Goal: Task Accomplishment & Management: Complete application form

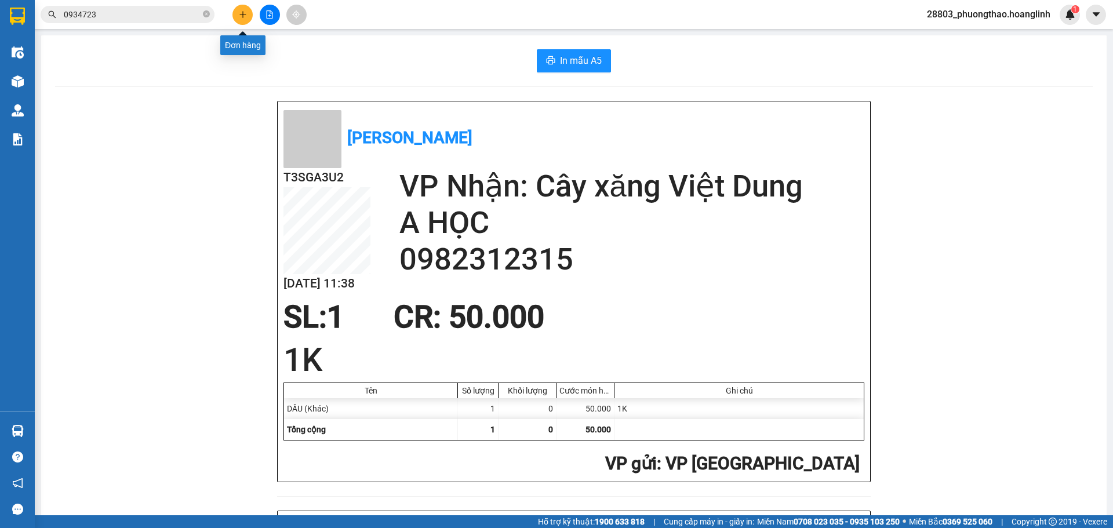
click at [243, 17] on icon "plus" at bounding box center [242, 14] width 1 height 6
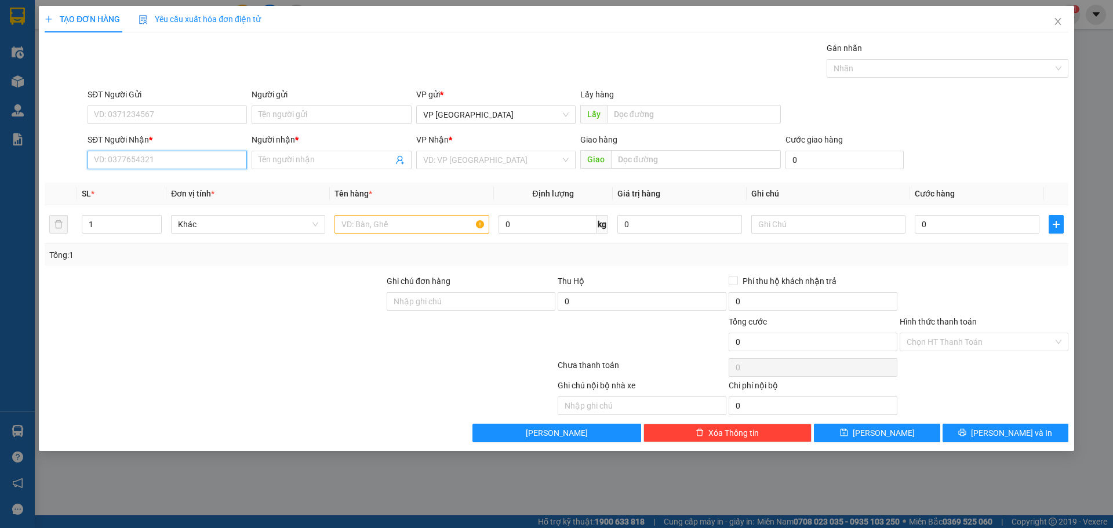
click at [141, 158] on input "SĐT Người Nhận *" at bounding box center [167, 160] width 159 height 19
type input "0"
click at [94, 161] on input "7257" at bounding box center [167, 160] width 159 height 19
click at [223, 163] on input "0977657257" at bounding box center [167, 160] width 159 height 19
type input "0977657257"
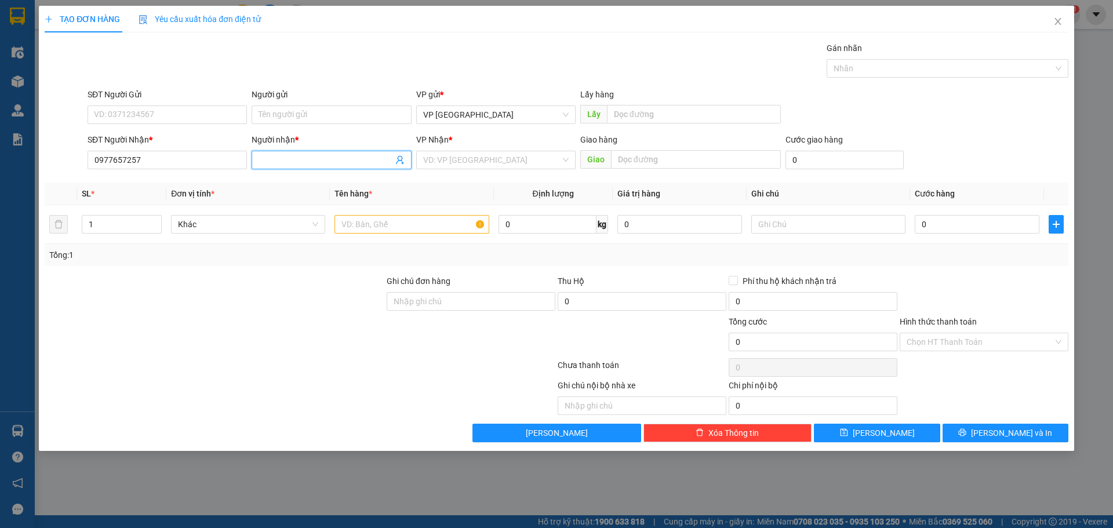
click at [266, 162] on input "Người nhận *" at bounding box center [326, 160] width 134 height 13
type input "A"
click at [514, 158] on input "search" at bounding box center [491, 159] width 137 height 17
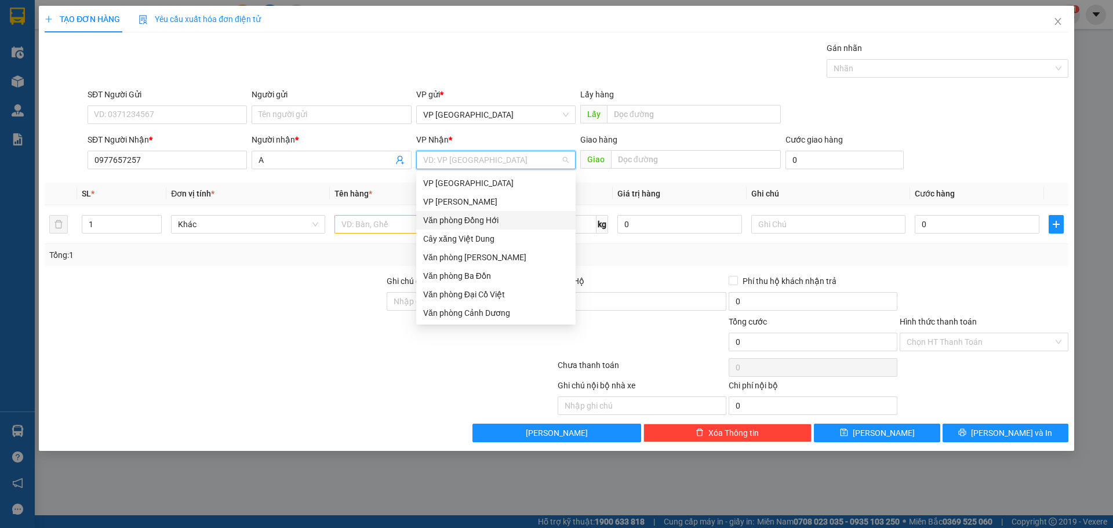
click at [479, 225] on div "Văn phòng Đồng Hới" at bounding box center [496, 220] width 146 height 13
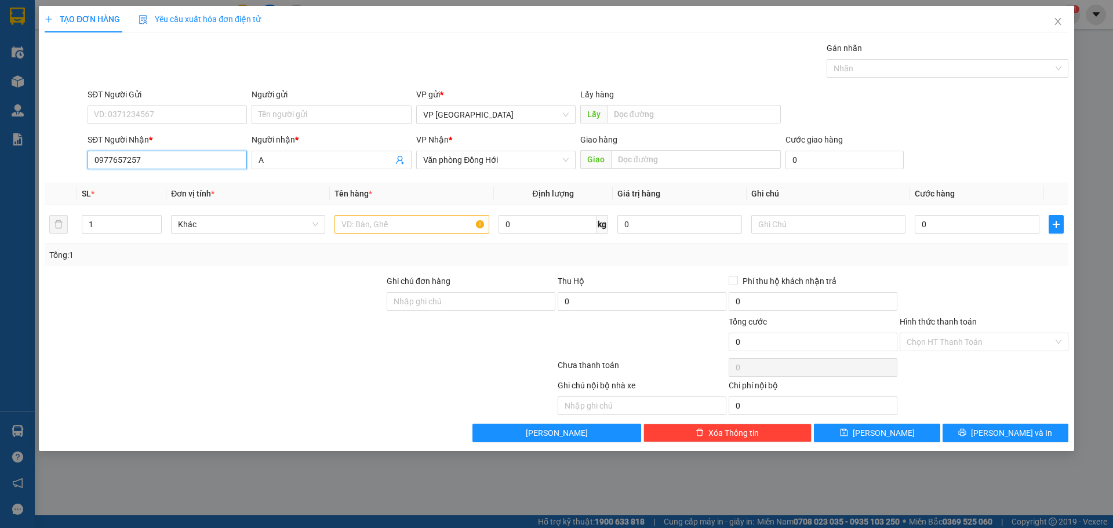
drag, startPoint x: 181, startPoint y: 168, endPoint x: 66, endPoint y: 168, distance: 115.4
click at [66, 168] on div "SĐT Người Nhận * 0977657257 0977657257 Người nhận * A VP Nhận * Văn phòng Đồng …" at bounding box center [556, 153] width 1026 height 41
click at [158, 187] on div "0386003589 - A QUẢ" at bounding box center [167, 183] width 146 height 13
type input "0386003589"
type input "A QUẢ"
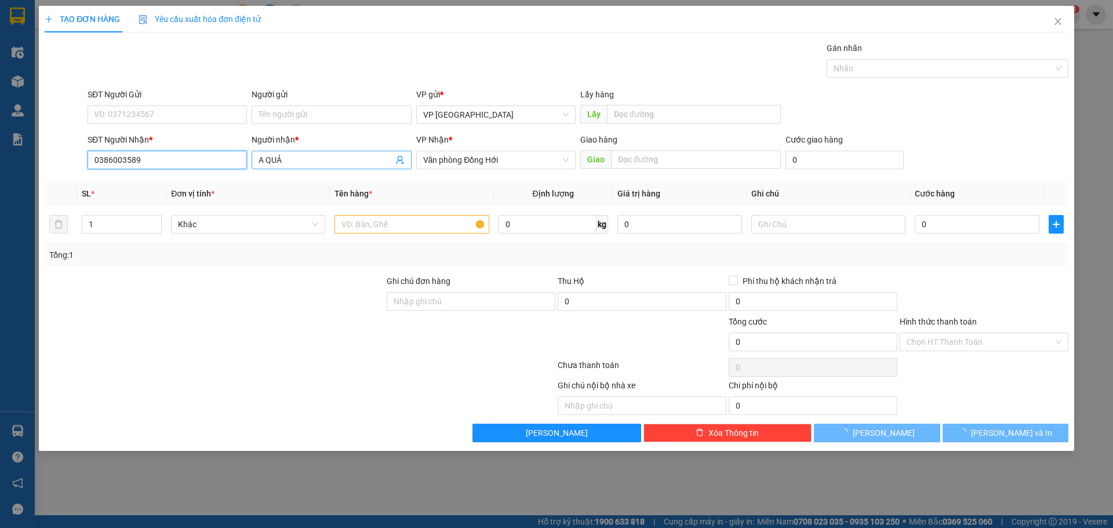
type input "70.000"
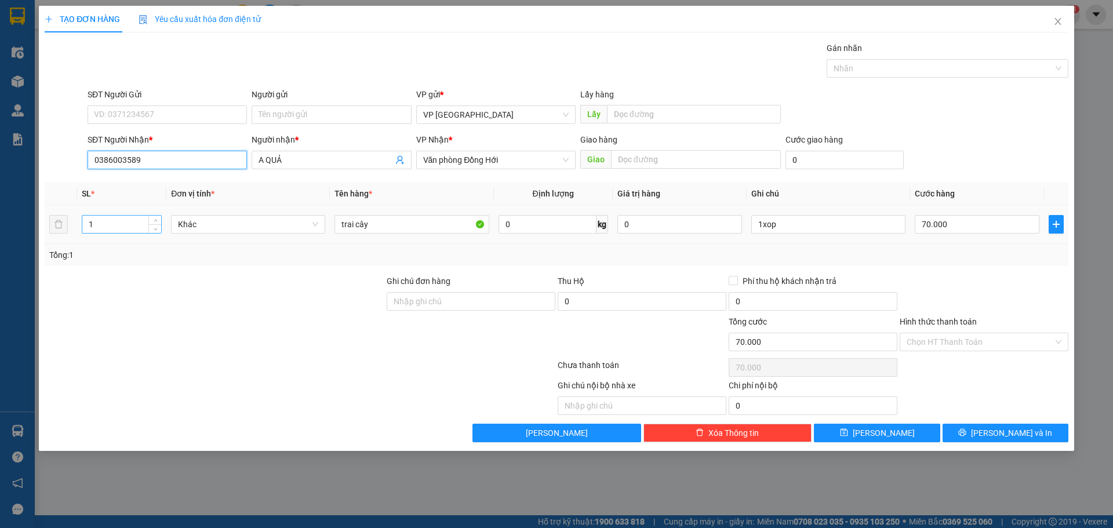
type input "0386003589"
drag, startPoint x: 117, startPoint y: 223, endPoint x: 33, endPoint y: 216, distance: 84.3
click at [37, 219] on div "TẠO ĐƠN HÀNG Yêu cầu xuất hóa đơn điện tử Transit Pickup Surcharge Ids Transit …" at bounding box center [556, 264] width 1113 height 528
type input "2"
drag, startPoint x: 791, startPoint y: 225, endPoint x: 620, endPoint y: 203, distance: 172.4
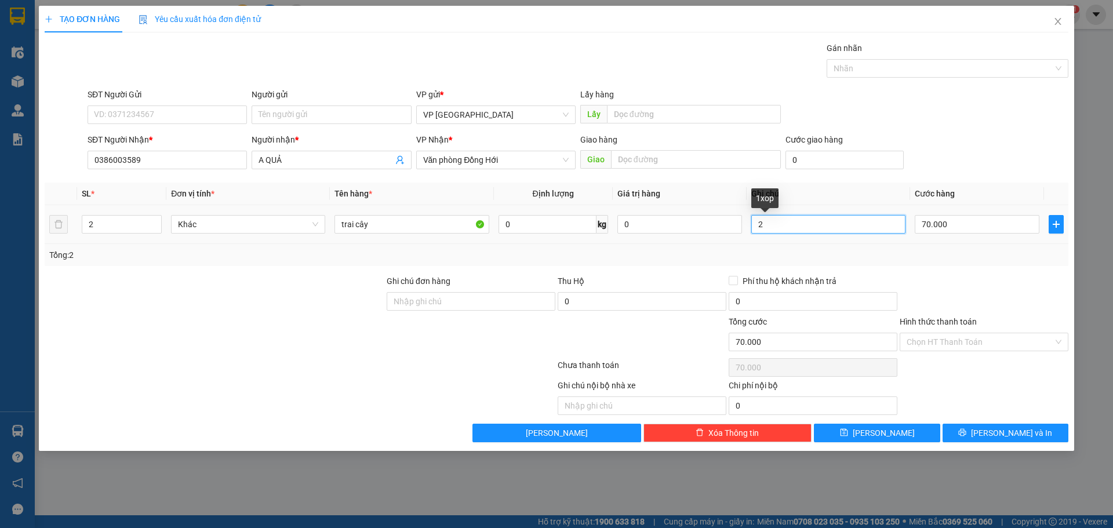
click at [620, 204] on table "SL * Đơn vị tính * Tên hàng * Định lượng Giá trị hàng Ghi chú Cước hàng 2 Khác …" at bounding box center [557, 213] width 1024 height 61
click at [787, 232] on input "2" at bounding box center [828, 224] width 154 height 19
type input "2K"
click at [961, 230] on input "70.000" at bounding box center [977, 224] width 125 height 19
type input "1"
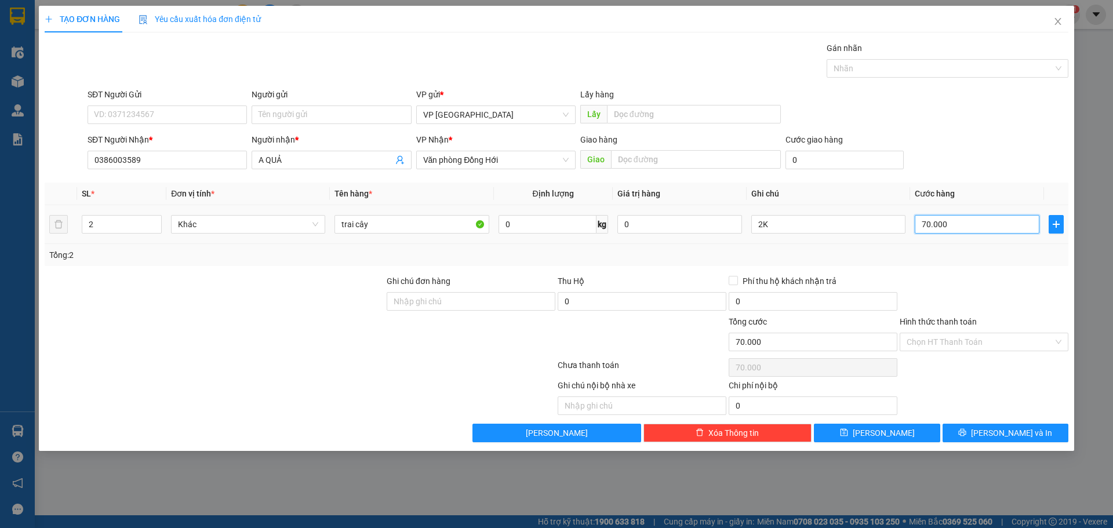
type input "1"
type input "10"
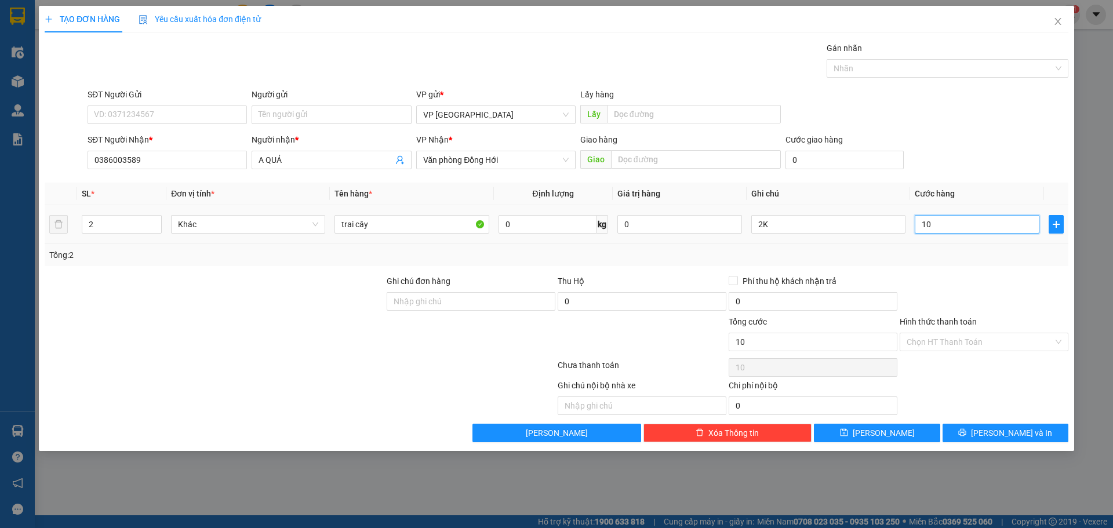
type input "100"
type input "100.000"
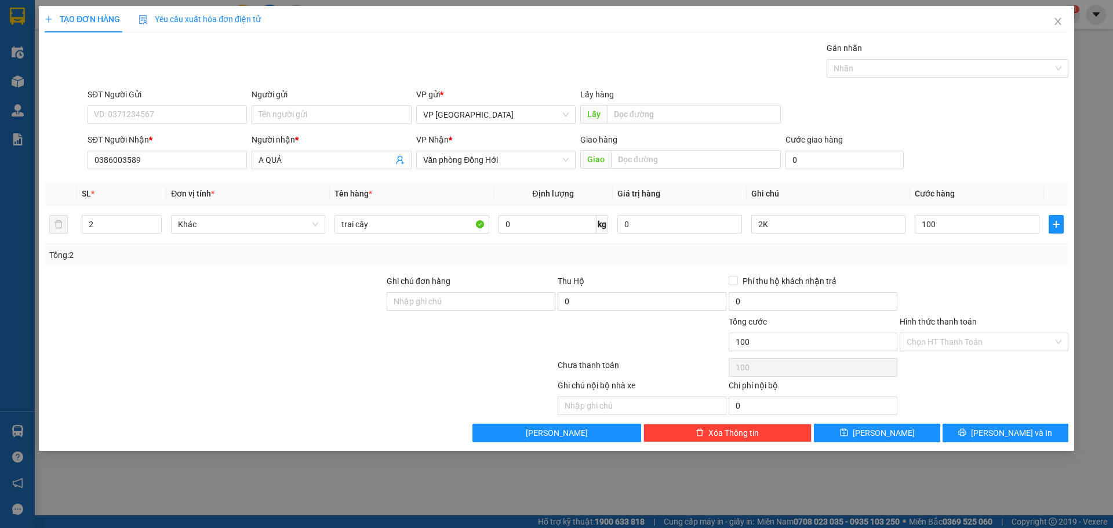
type input "100.000"
click at [1010, 177] on div "Transit Pickup Surcharge Ids Transit Deliver Surcharge Ids Transit Deliver Surc…" at bounding box center [557, 242] width 1024 height 401
click at [848, 438] on span "save" at bounding box center [844, 432] width 8 height 9
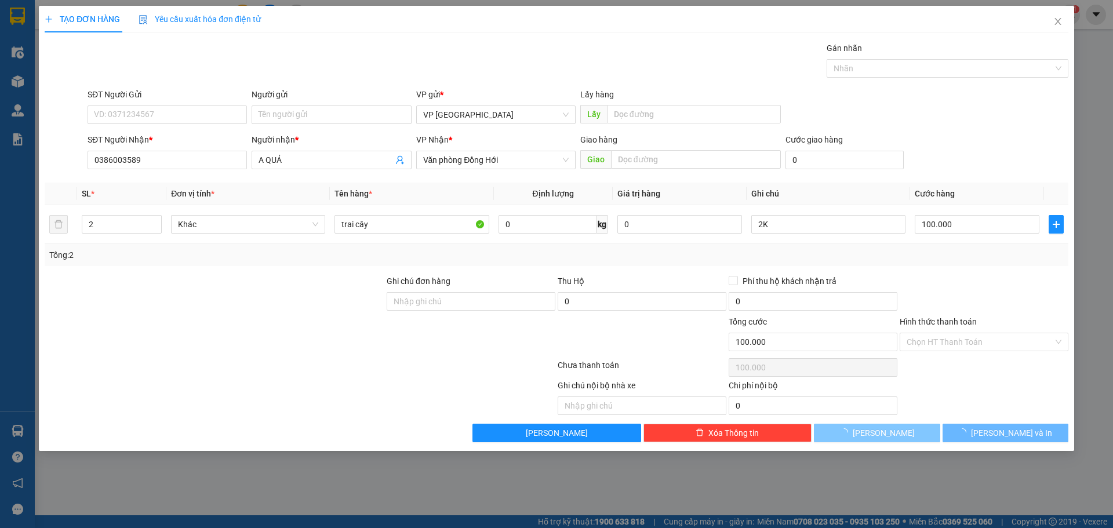
type input "0"
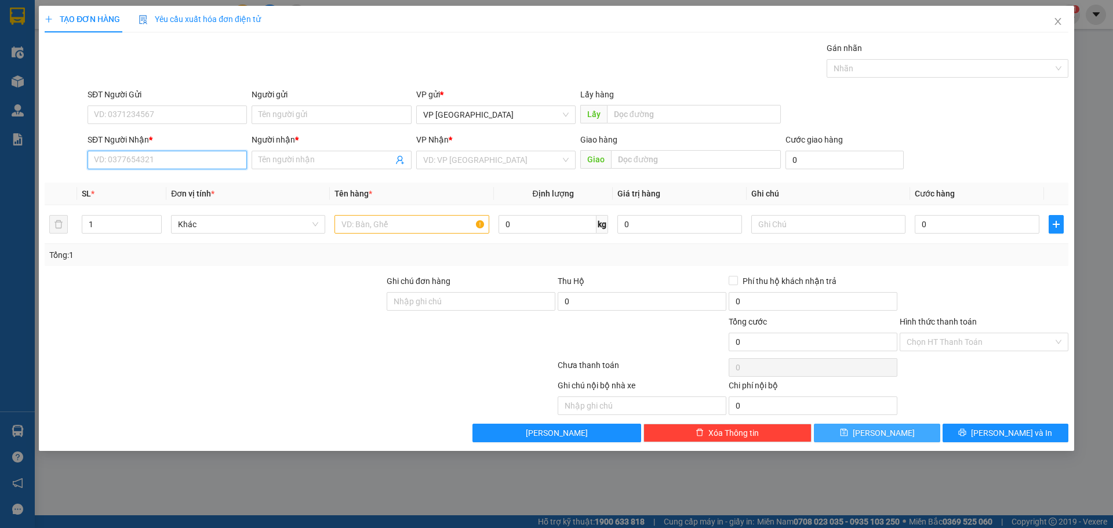
click at [171, 152] on input "SĐT Người Nhận *" at bounding box center [167, 160] width 159 height 19
click at [322, 159] on input "Người nhận *" at bounding box center [326, 160] width 134 height 13
drag, startPoint x: 162, startPoint y: 163, endPoint x: 47, endPoint y: 173, distance: 115.8
click at [0, 187] on div "TẠO ĐƠN HÀNG Yêu cầu xuất hóa đơn điện tử Transit Pickup Surcharge Ids Transit …" at bounding box center [556, 264] width 1113 height 528
click at [110, 154] on input "092" at bounding box center [167, 160] width 159 height 19
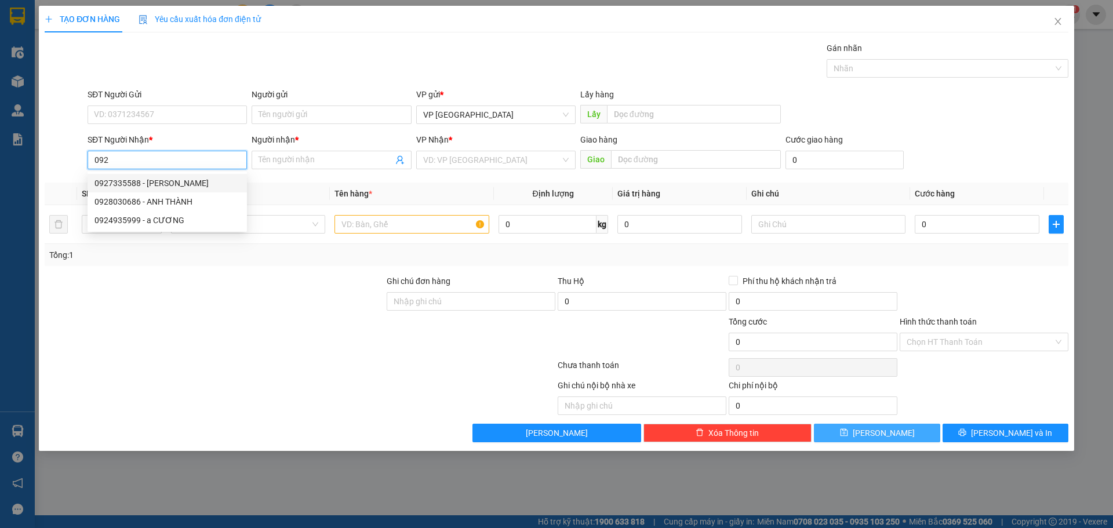
click at [94, 160] on input "092" at bounding box center [167, 160] width 159 height 19
click at [130, 183] on div "0904983092 - TƯ XÍU" at bounding box center [167, 183] width 146 height 13
type input "0904983092"
type input "TƯ XÍU"
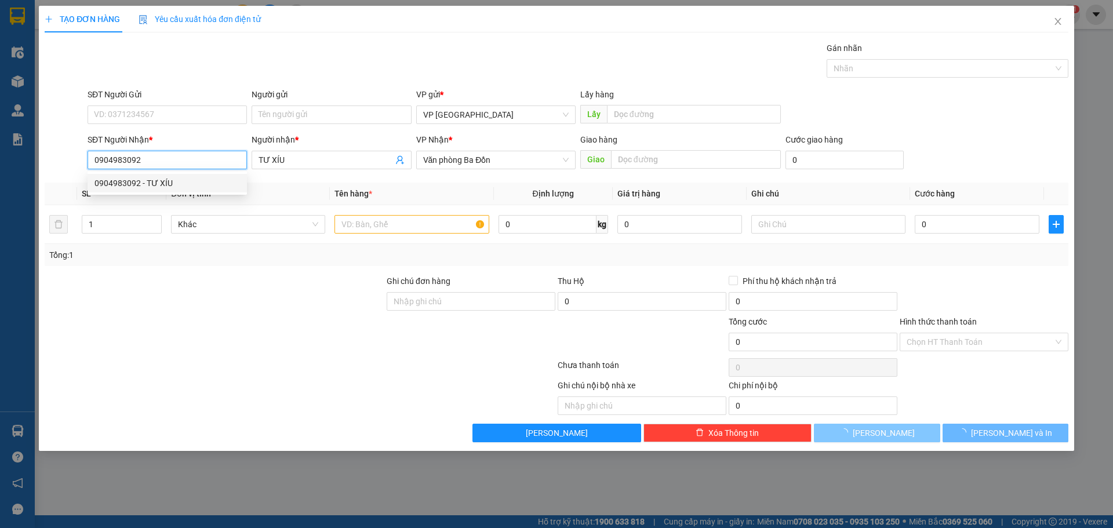
type input "50.000"
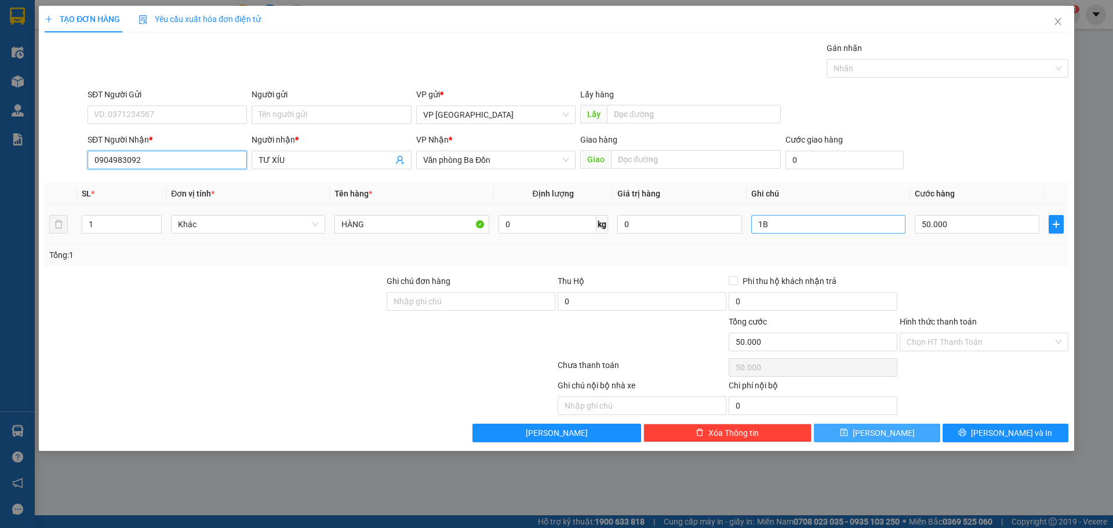
type input "0904983092"
click at [804, 226] on input "1B" at bounding box center [828, 224] width 154 height 19
type input "1K"
click at [948, 238] on td "50.000" at bounding box center [977, 224] width 134 height 39
click at [948, 230] on input "50.000" at bounding box center [977, 224] width 125 height 19
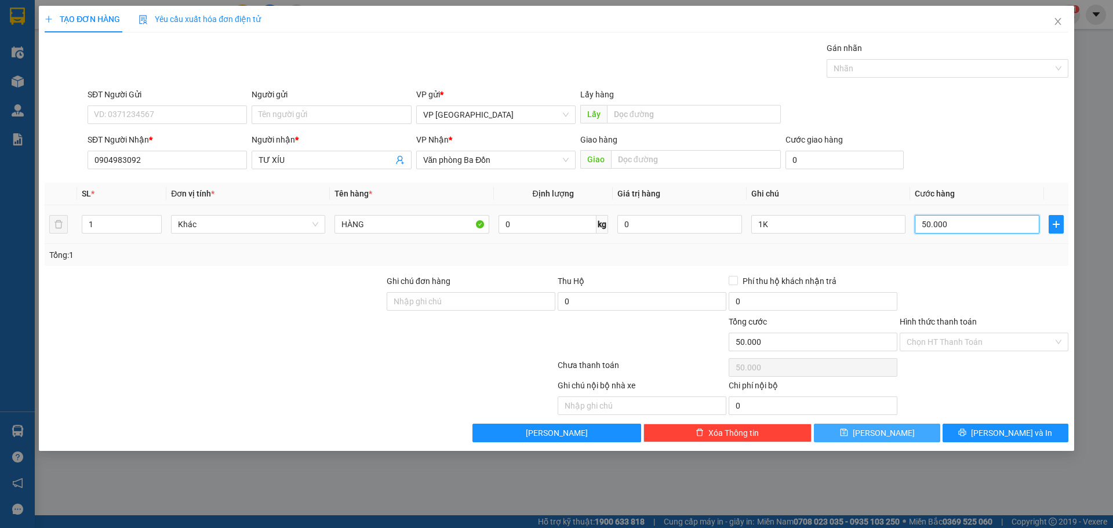
type input "7"
type input "70"
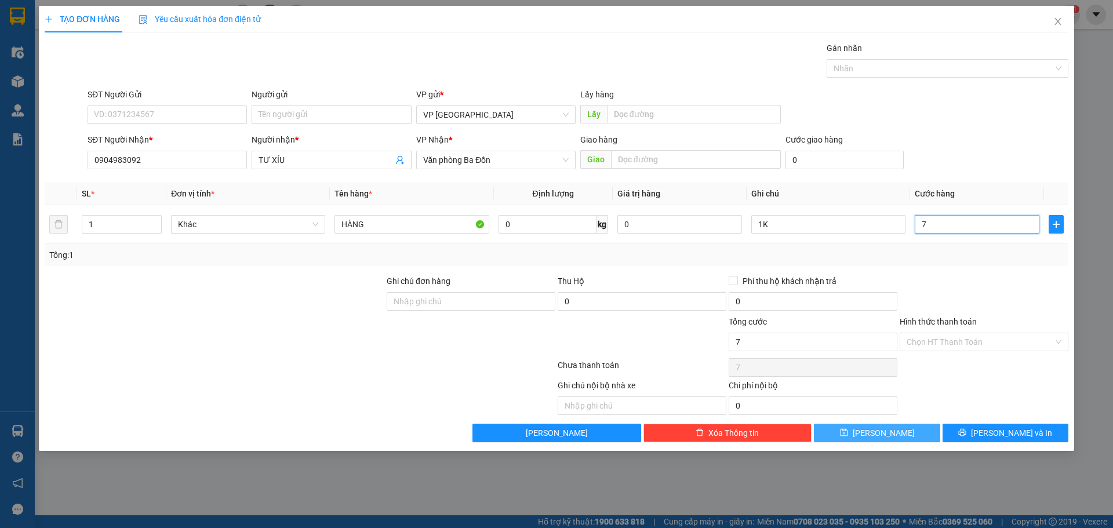
type input "70"
drag, startPoint x: 941, startPoint y: 222, endPoint x: 827, endPoint y: 237, distance: 115.8
click at [827, 237] on tr "1 Khác HÀNG 0 kg 0 1K 70" at bounding box center [557, 224] width 1024 height 39
type input "6"
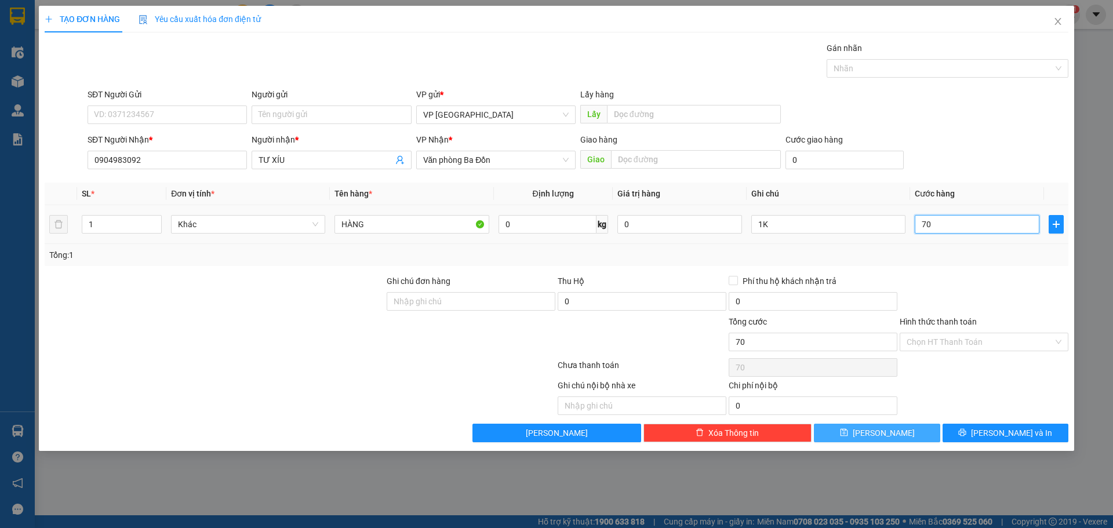
type input "6"
type input "60"
type input "60.000"
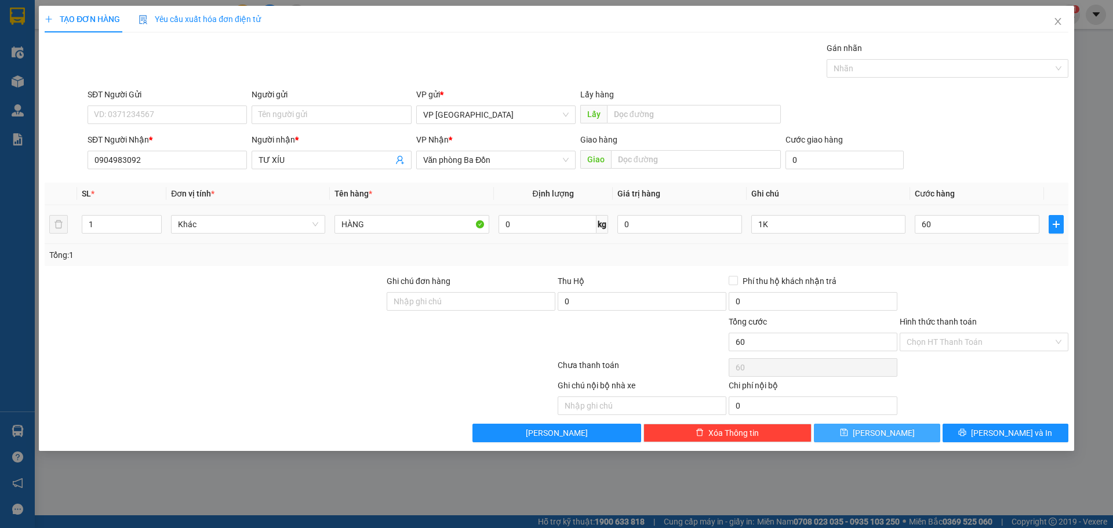
type input "60.000"
click at [912, 176] on div "Transit Pickup Surcharge Ids Transit Deliver Surcharge Ids Transit Deliver Surc…" at bounding box center [557, 242] width 1024 height 401
click at [889, 434] on span "[PERSON_NAME]" at bounding box center [884, 433] width 62 height 13
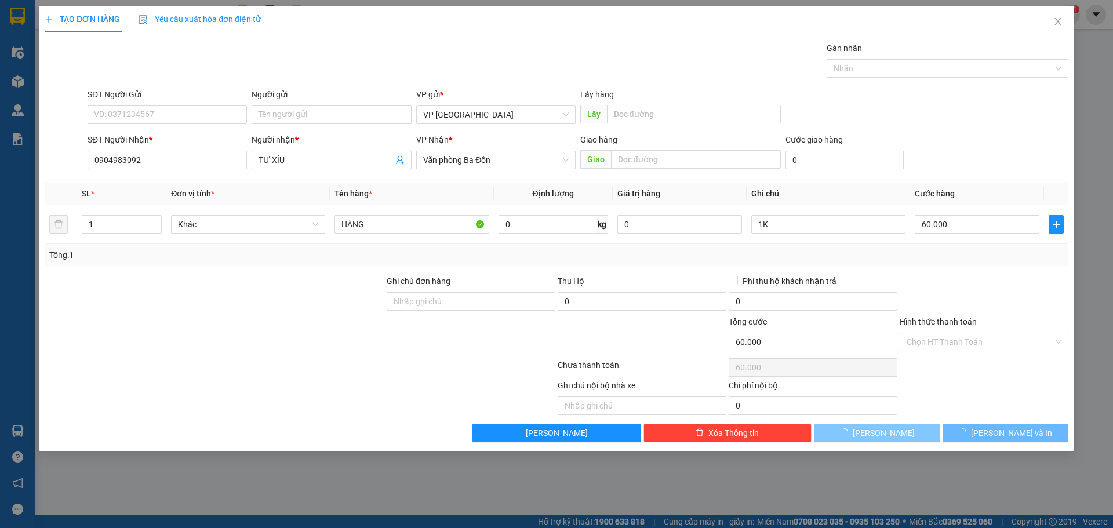
type input "0"
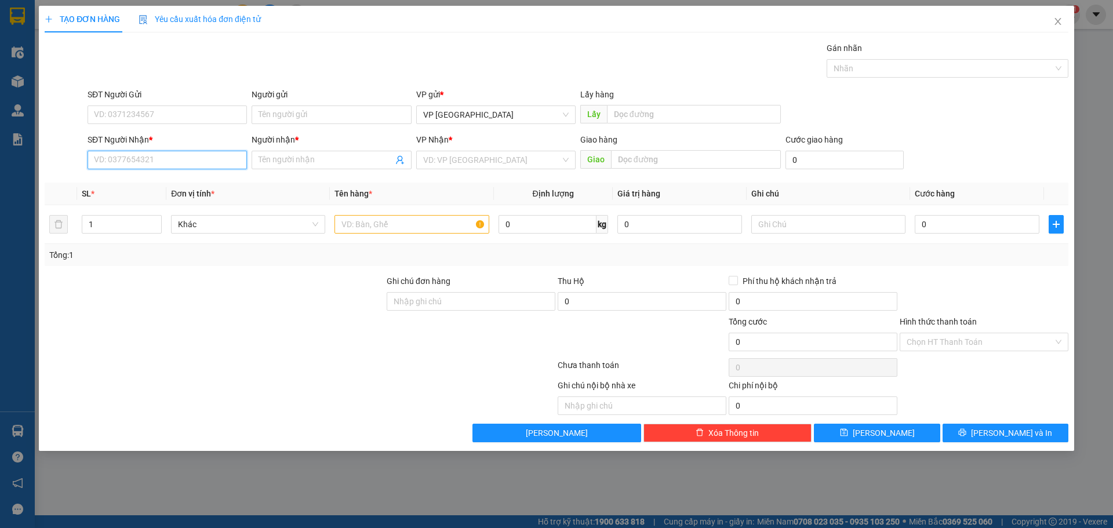
click at [149, 161] on input "SĐT Người Nhận *" at bounding box center [167, 160] width 159 height 19
click at [136, 188] on div "0349338670 - [PERSON_NAME]" at bounding box center [167, 183] width 146 height 13
type input "0349338670"
type input "[PERSON_NAME]"
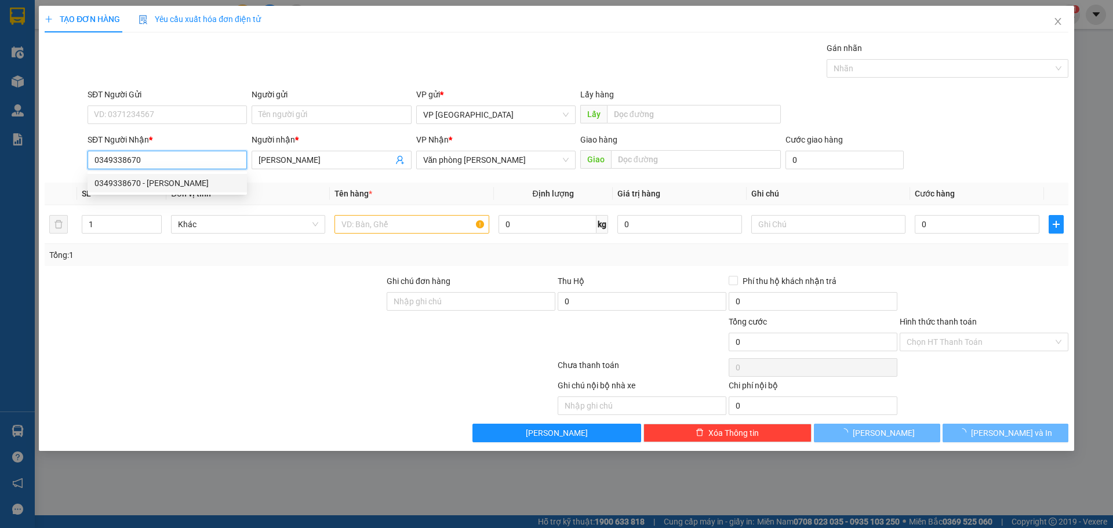
type input "100.000"
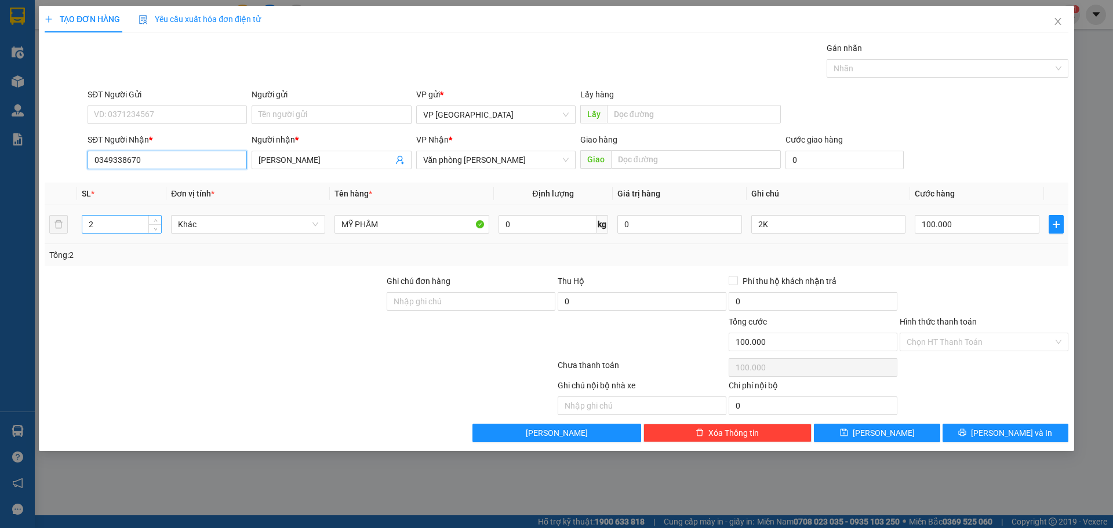
type input "0349338670"
drag, startPoint x: 92, startPoint y: 220, endPoint x: 19, endPoint y: 232, distance: 74.2
click at [32, 230] on div "TẠO ĐƠN HÀNG Yêu cầu xuất hóa đơn điện tử Transit Pickup Surcharge Ids Transit …" at bounding box center [556, 264] width 1113 height 528
type input "1"
drag, startPoint x: 788, startPoint y: 228, endPoint x: 601, endPoint y: 232, distance: 187.3
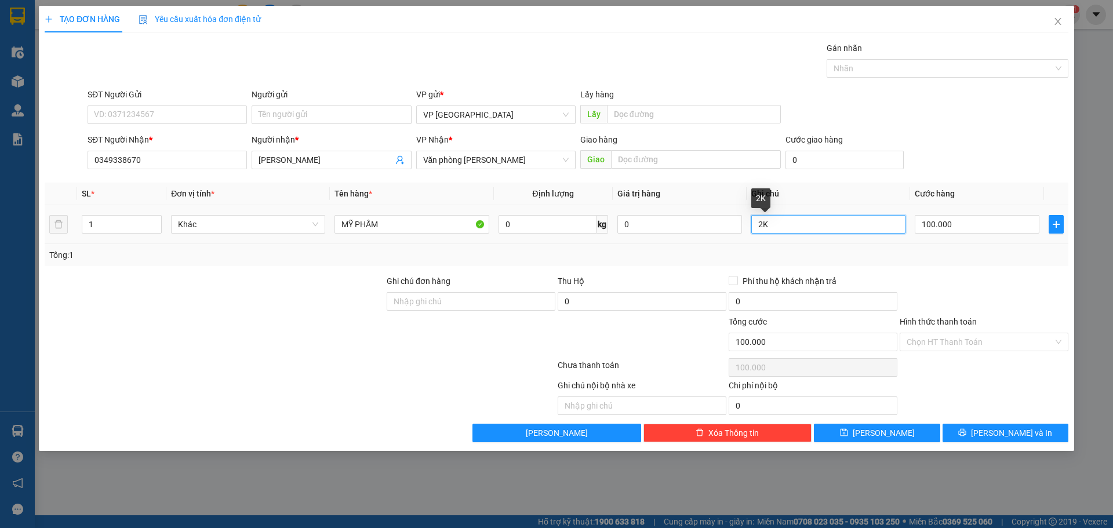
click at [602, 232] on tr "1 Khác MỸ PHẨM 0 kg 0 2K 100.000" at bounding box center [557, 224] width 1024 height 39
type input "1K"
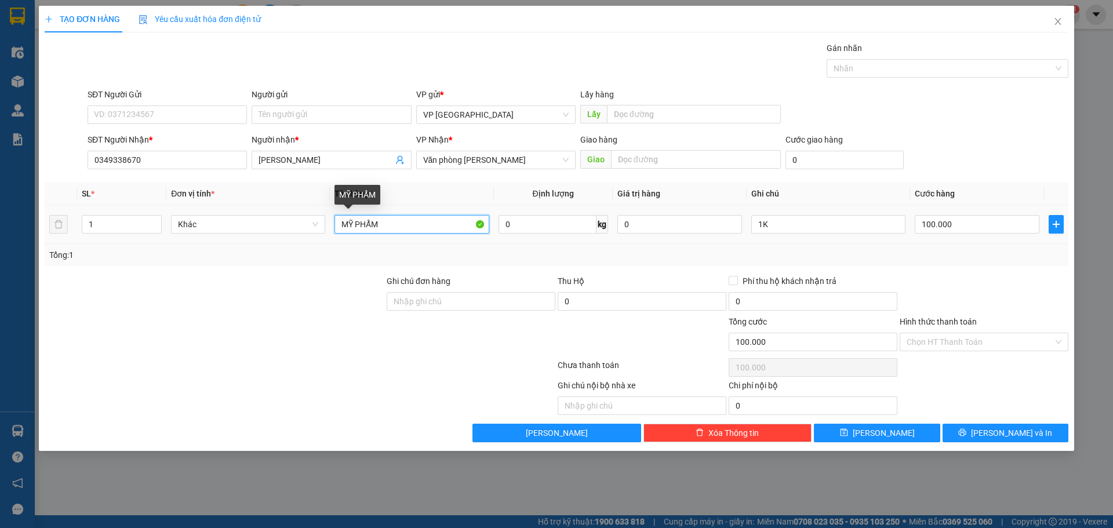
drag, startPoint x: 401, startPoint y: 226, endPoint x: 78, endPoint y: 228, distance: 322.9
click at [78, 228] on tr "1 Khác MỸ PHẨM 0 kg 0 1K 100.000" at bounding box center [557, 224] width 1024 height 39
type input "TÁO"
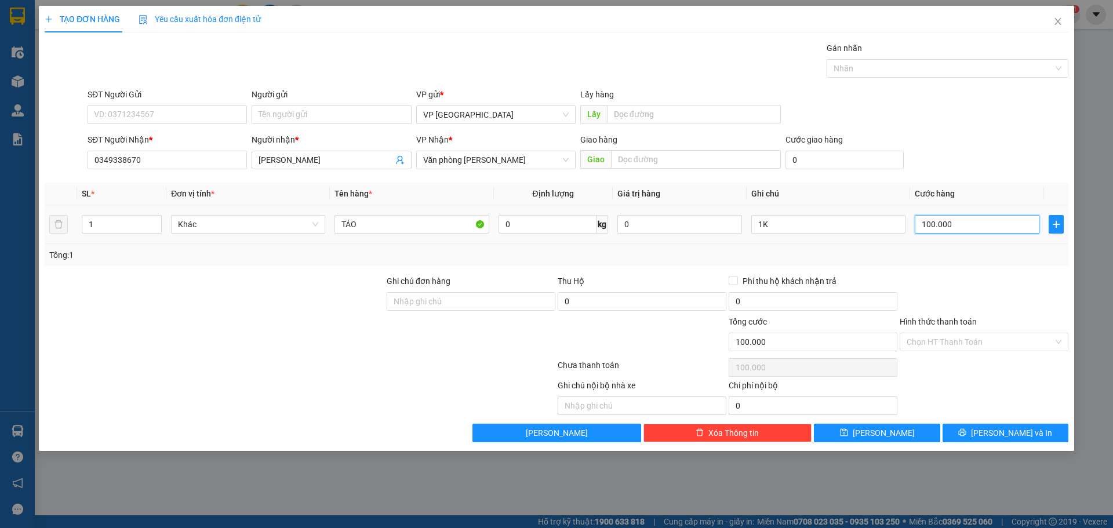
click at [998, 231] on input "100.000" at bounding box center [977, 224] width 125 height 19
type input "5"
type input "50"
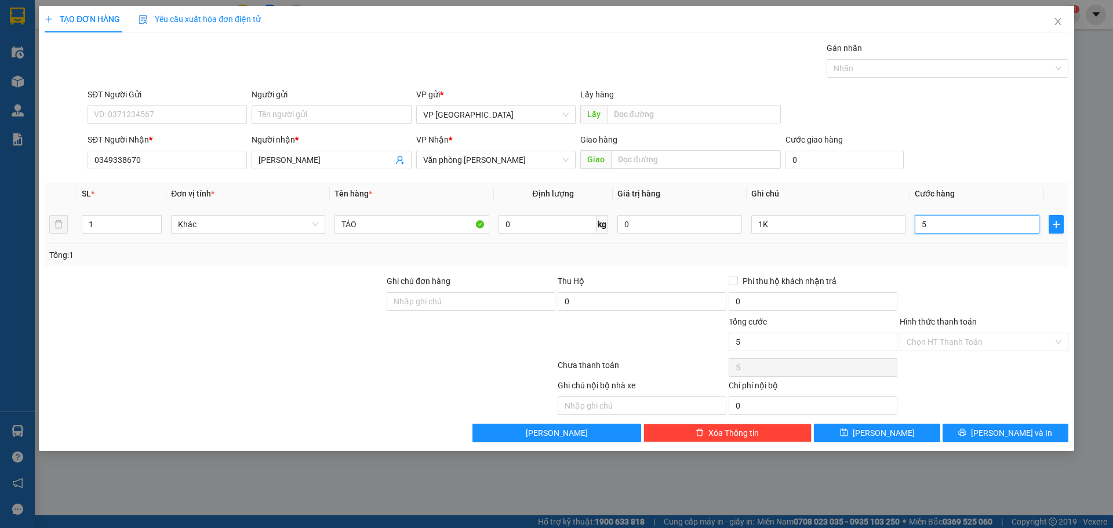
type input "50"
type input "50.000"
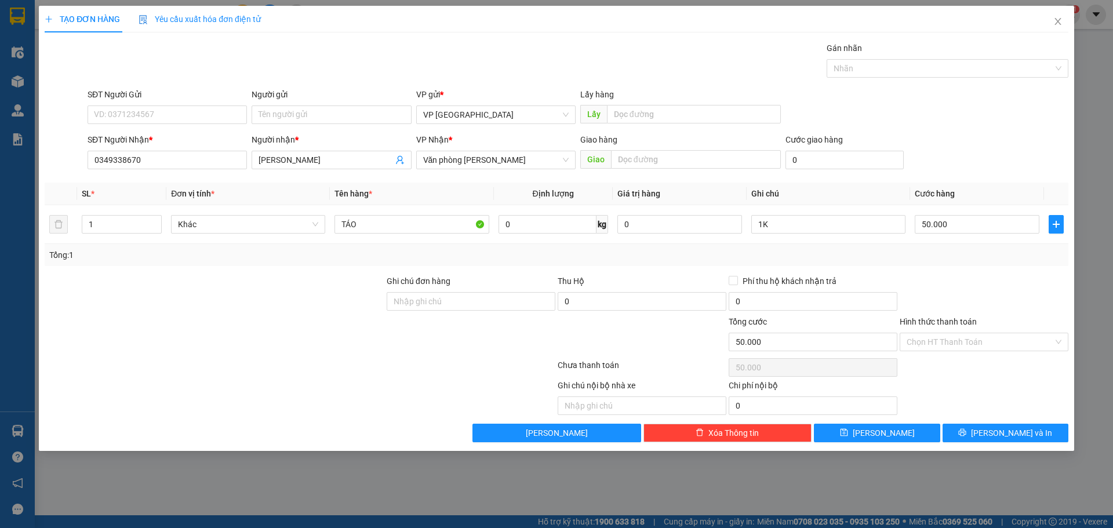
click at [1026, 176] on div "Transit Pickup Surcharge Ids Transit Deliver Surcharge Ids Transit Deliver Surc…" at bounding box center [557, 242] width 1024 height 401
click at [885, 431] on span "[PERSON_NAME]" at bounding box center [884, 433] width 62 height 13
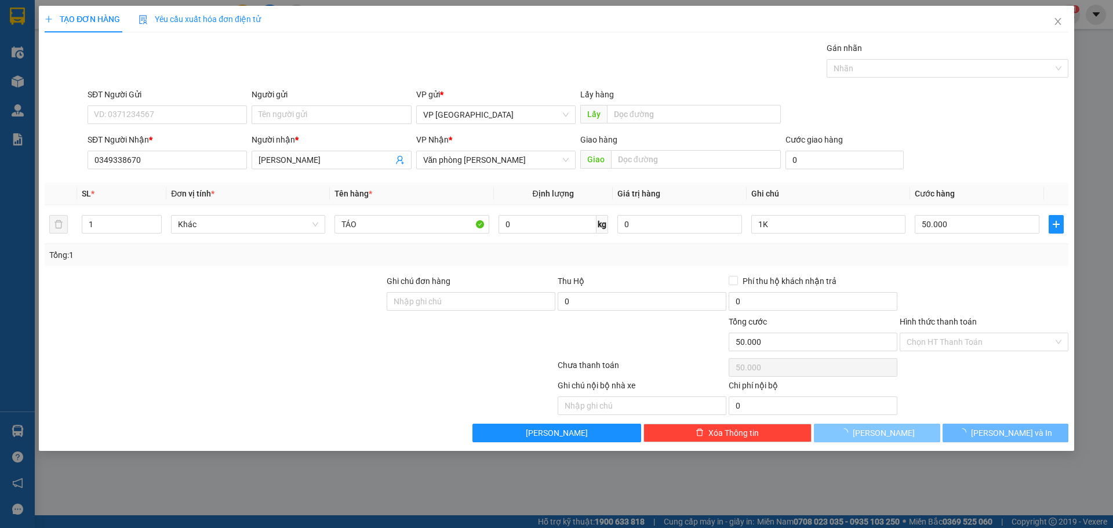
type input "0"
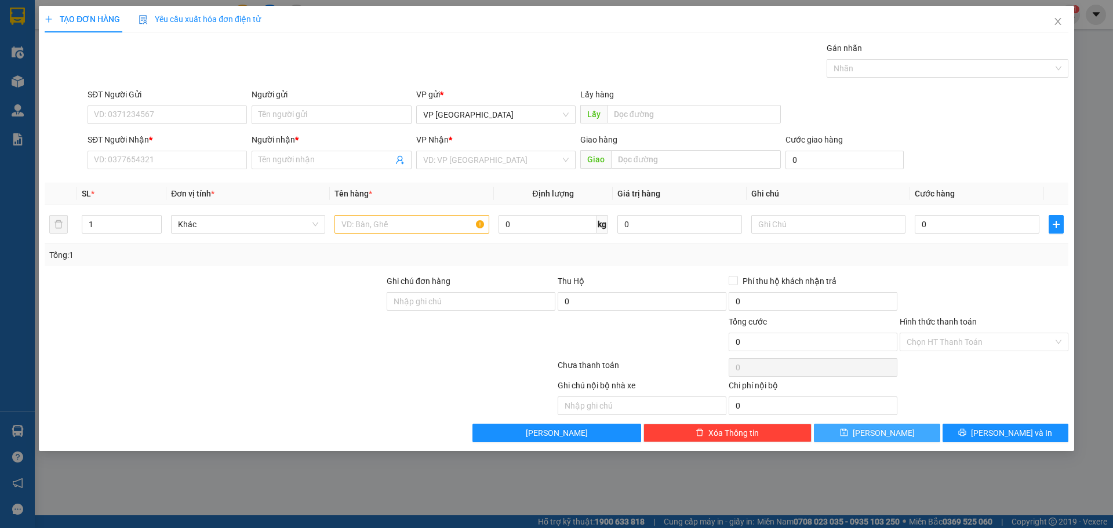
drag, startPoint x: 906, startPoint y: 332, endPoint x: 902, endPoint y: 499, distance: 166.4
click at [913, 473] on div "TẠO ĐƠN HÀNG Yêu cầu xuất hóa đơn điện tử Transit Pickup Surcharge Ids Transit …" at bounding box center [556, 264] width 1113 height 528
drag, startPoint x: 519, startPoint y: 523, endPoint x: 270, endPoint y: 437, distance: 263.1
click at [270, 437] on div "Lưu nháp Xóa Thông tin [PERSON_NAME] và In" at bounding box center [556, 433] width 1026 height 19
